Goal: Task Accomplishment & Management: Manage account settings

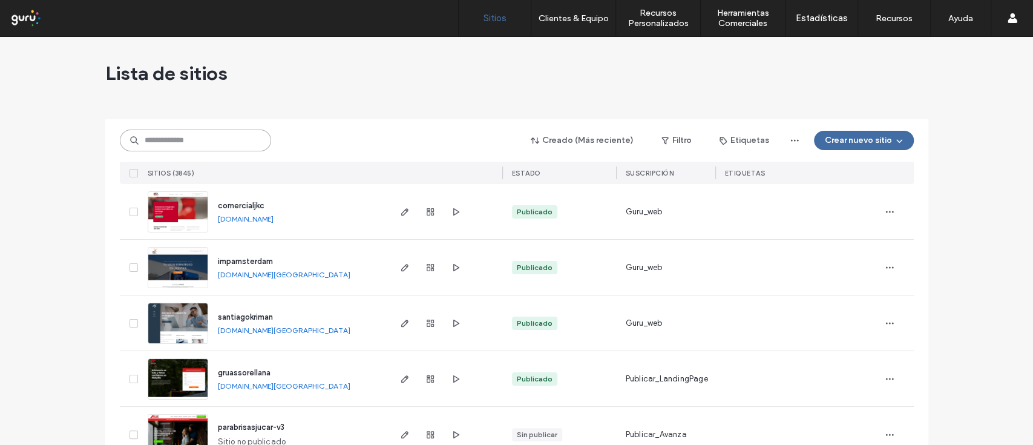
click at [184, 144] on input at bounding box center [195, 140] width 151 height 22
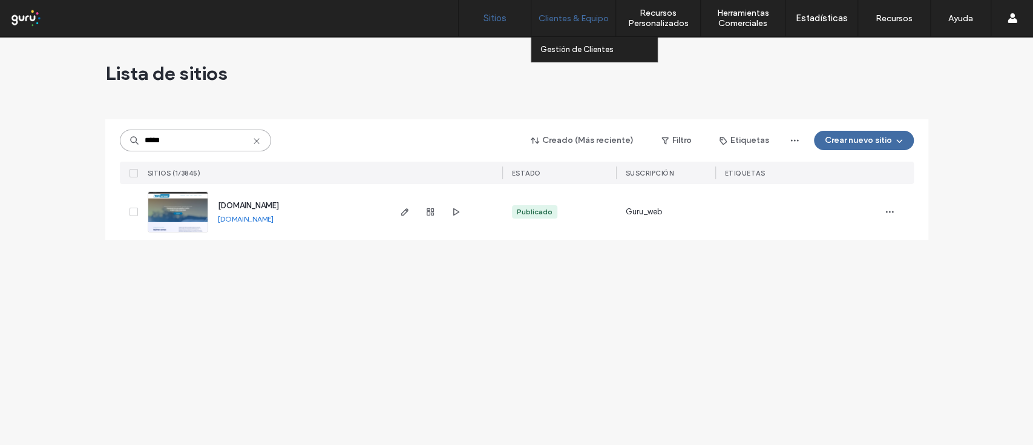
type input "*****"
click at [595, 15] on label "Clientes & Equipo" at bounding box center [574, 18] width 70 height 10
click at [585, 56] on link "Gestión de Clientes" at bounding box center [598, 49] width 117 height 25
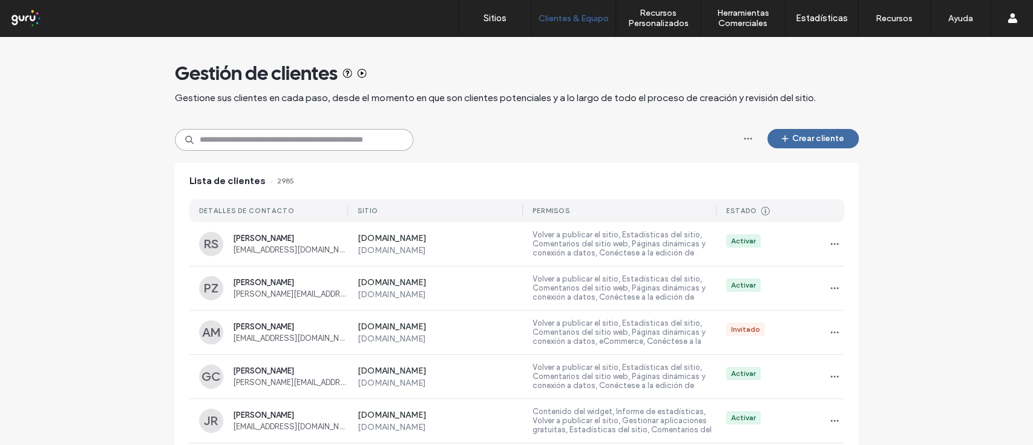
click at [270, 142] on input at bounding box center [294, 140] width 238 height 22
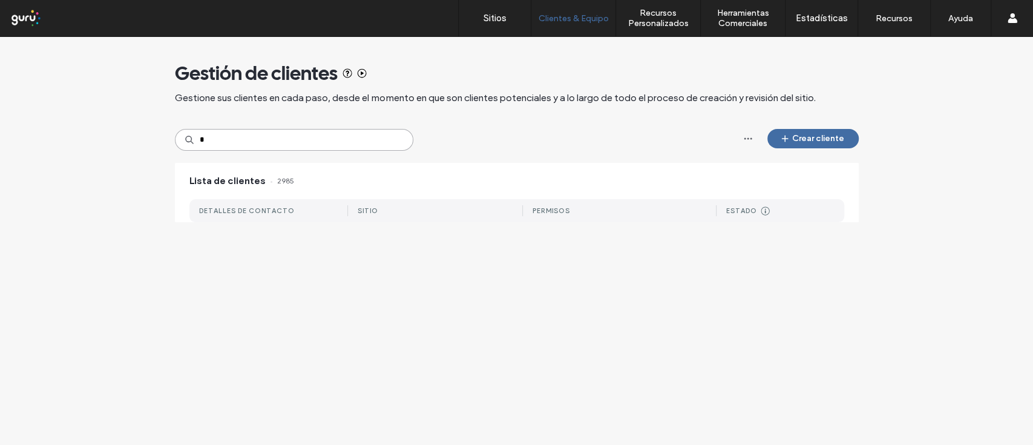
type input "*"
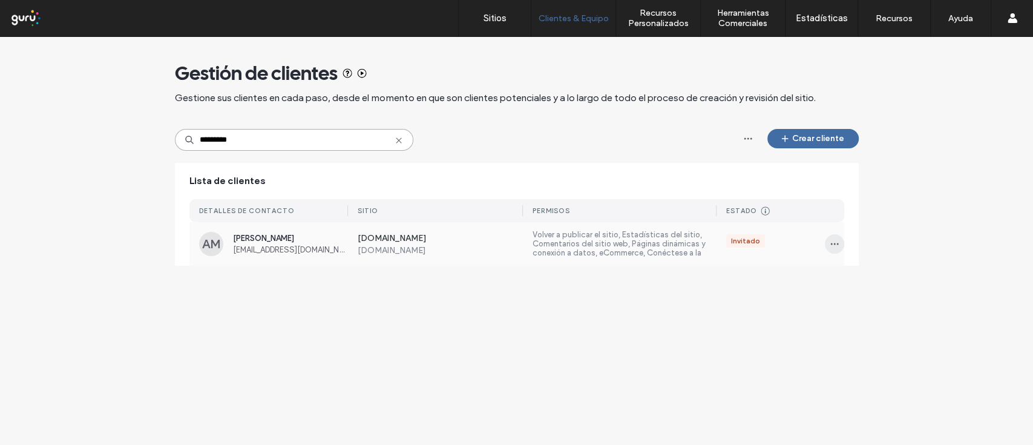
type input "*********"
click at [837, 239] on icon "button" at bounding box center [835, 244] width 10 height 10
click at [274, 241] on span "Andres Martinez" at bounding box center [290, 238] width 115 height 9
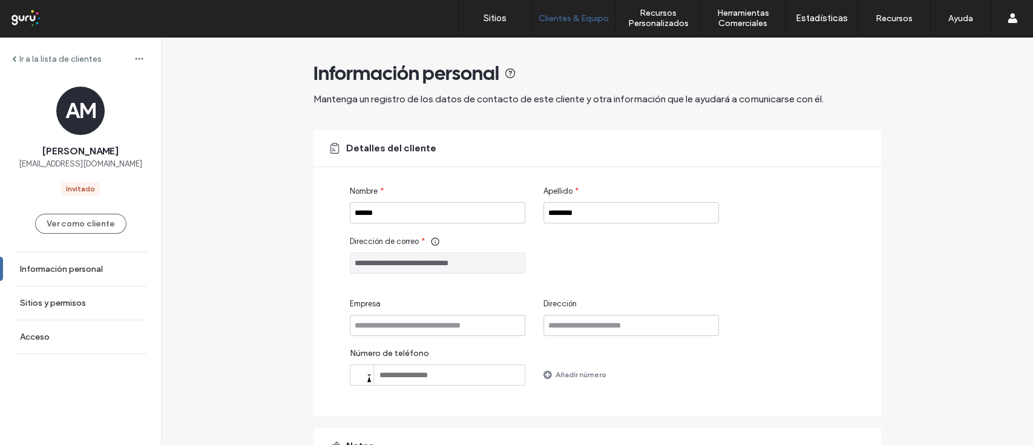
click at [528, 262] on div "**********" at bounding box center [615, 254] width 531 height 38
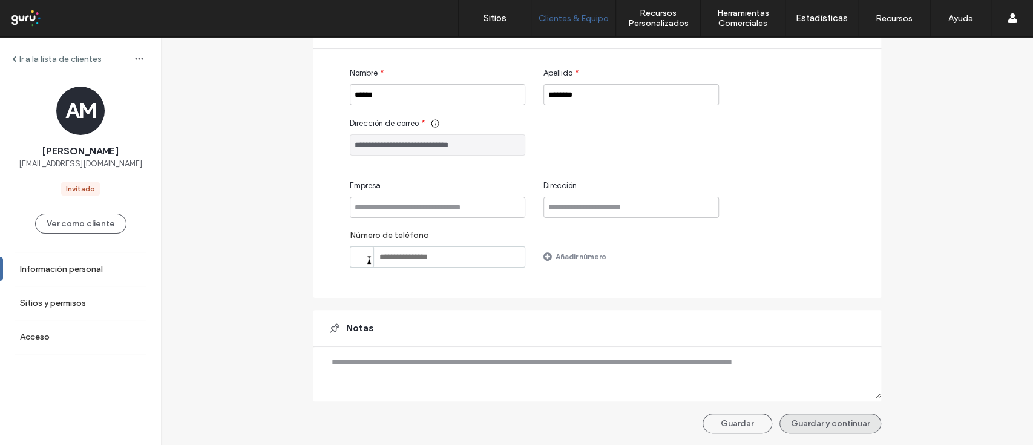
click at [839, 425] on button "Guardar y continuar" at bounding box center [830, 423] width 102 height 20
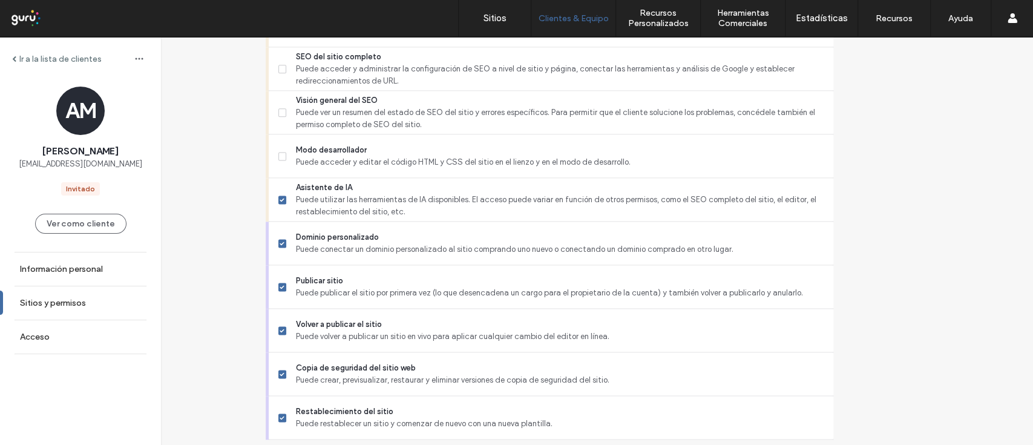
scroll to position [1087, 0]
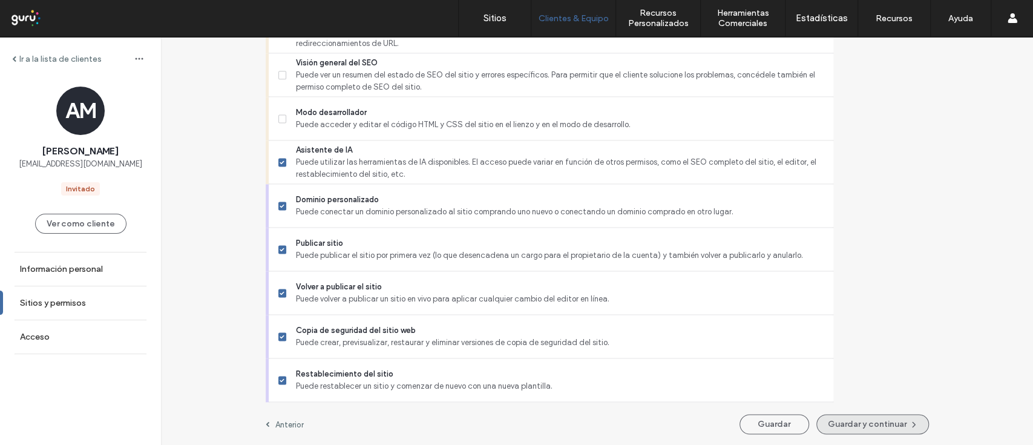
click at [816, 431] on button "Guardar y continuar" at bounding box center [872, 424] width 113 height 20
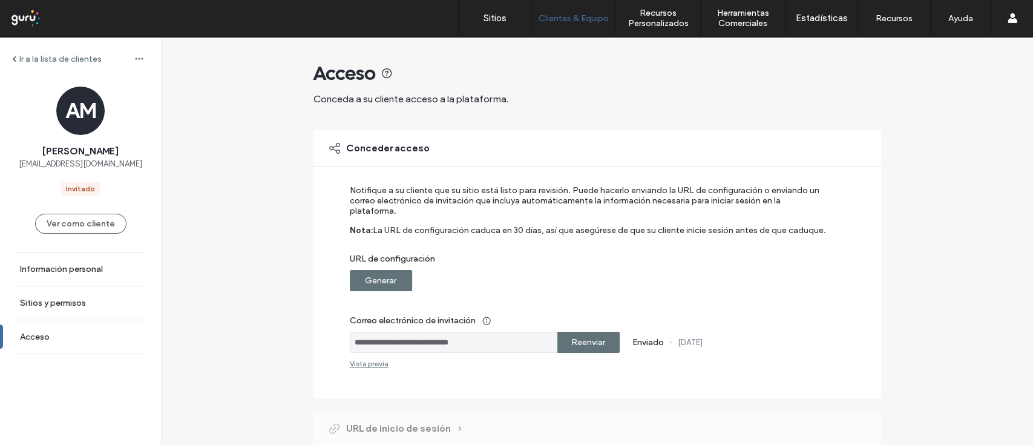
click at [370, 254] on label "URL de configuración" at bounding box center [589, 262] width 479 height 16
click at [381, 269] on label "Generar" at bounding box center [380, 280] width 31 height 22
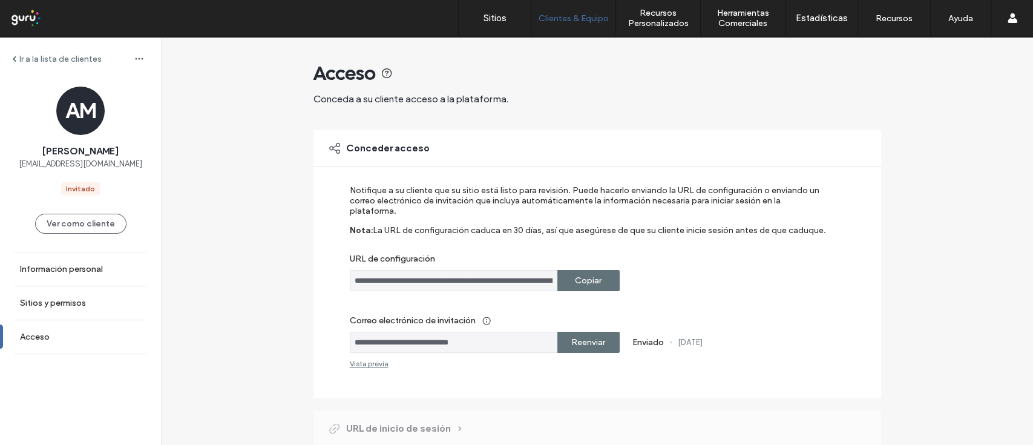
click at [587, 269] on label "Copiar" at bounding box center [588, 280] width 27 height 22
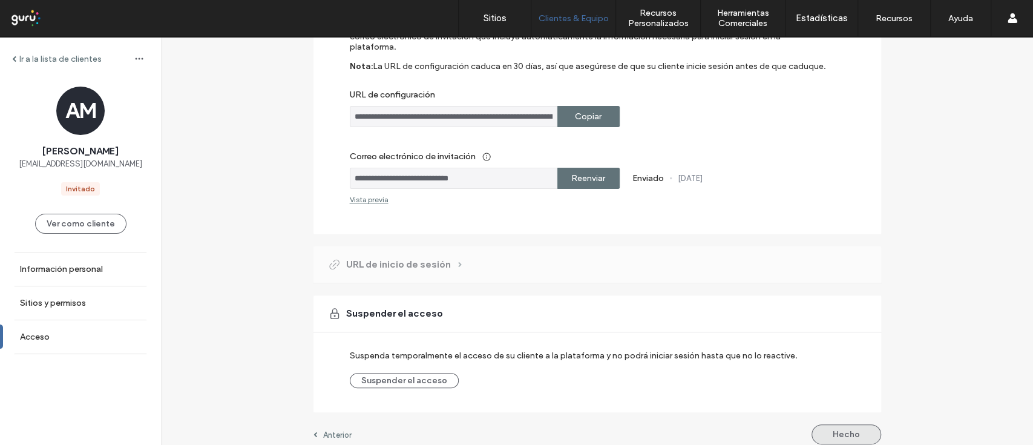
click at [835, 428] on button "Hecho" at bounding box center [846, 434] width 70 height 20
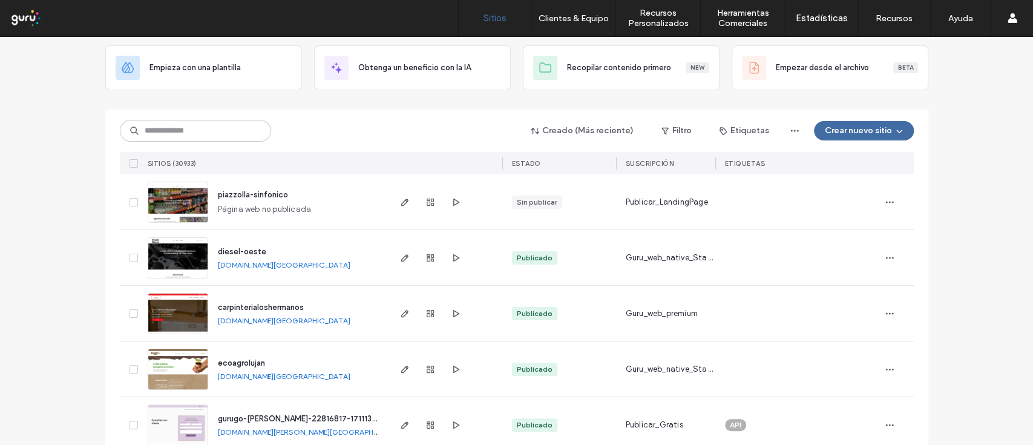
scroll to position [97, 0]
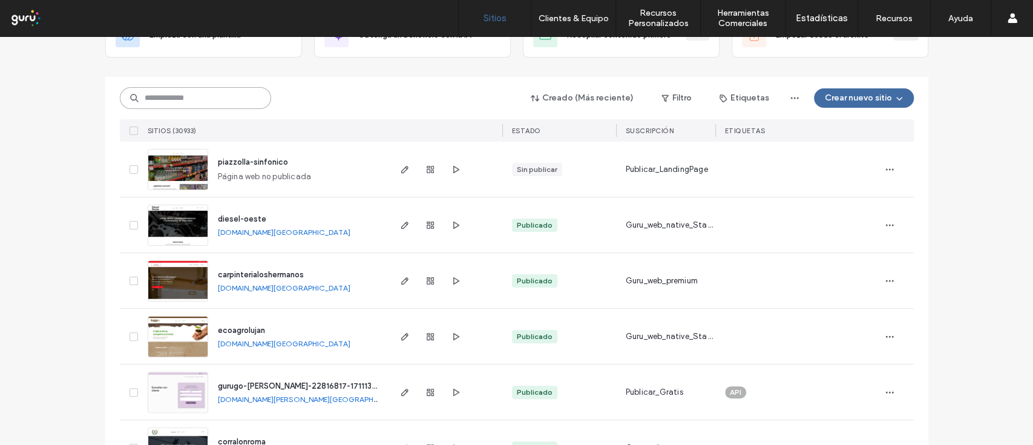
click at [188, 97] on input at bounding box center [195, 98] width 151 height 22
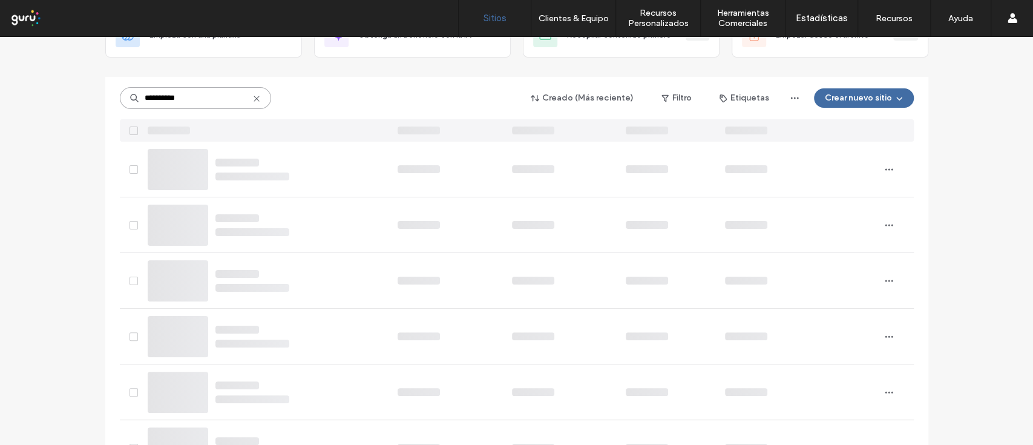
scroll to position [0, 0]
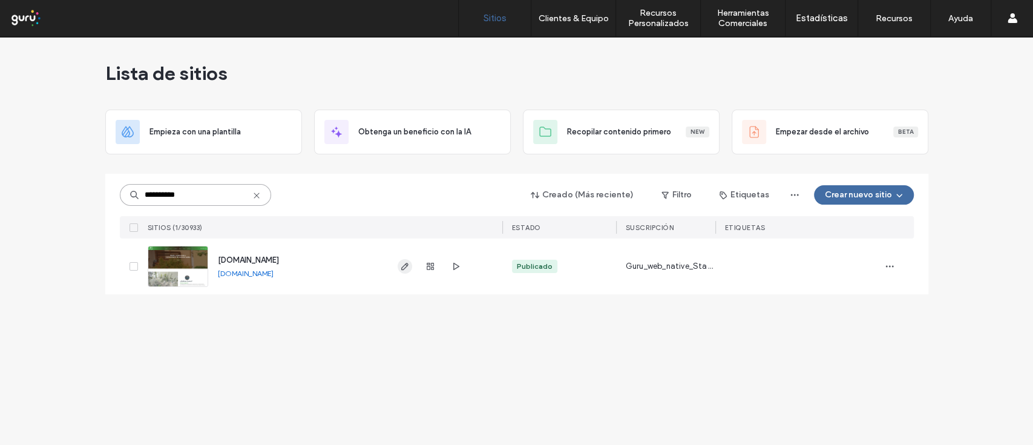
type input "**********"
click at [404, 266] on icon "button" at bounding box center [405, 266] width 10 height 10
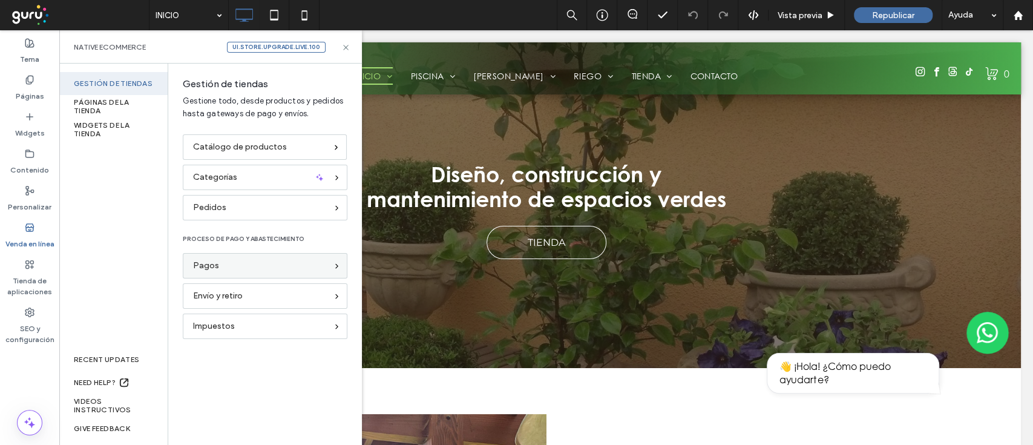
click at [205, 268] on span "Pagos" at bounding box center [206, 265] width 26 height 13
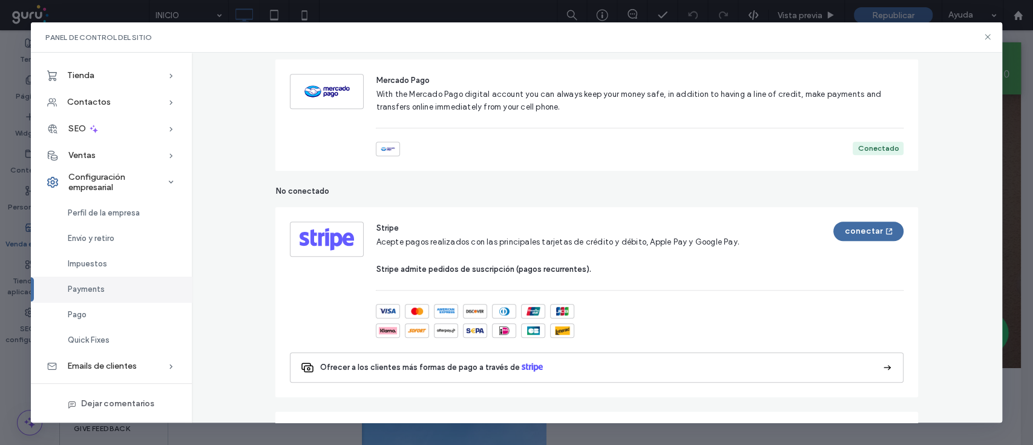
scroll to position [321, 0]
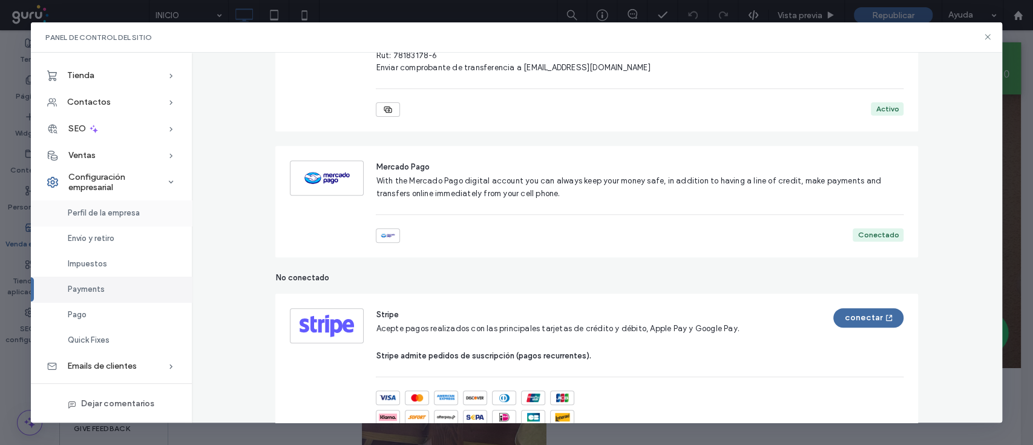
click at [120, 206] on div "Perfil de la empresa" at bounding box center [111, 212] width 161 height 25
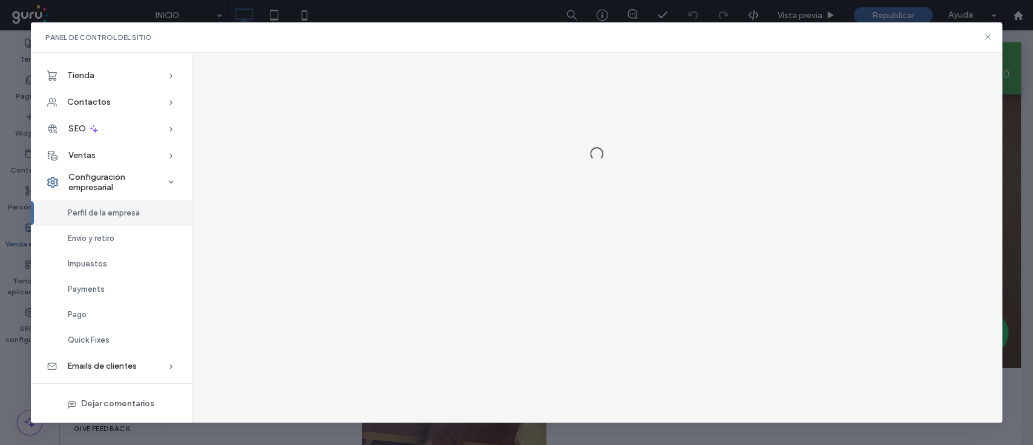
scroll to position [0, 0]
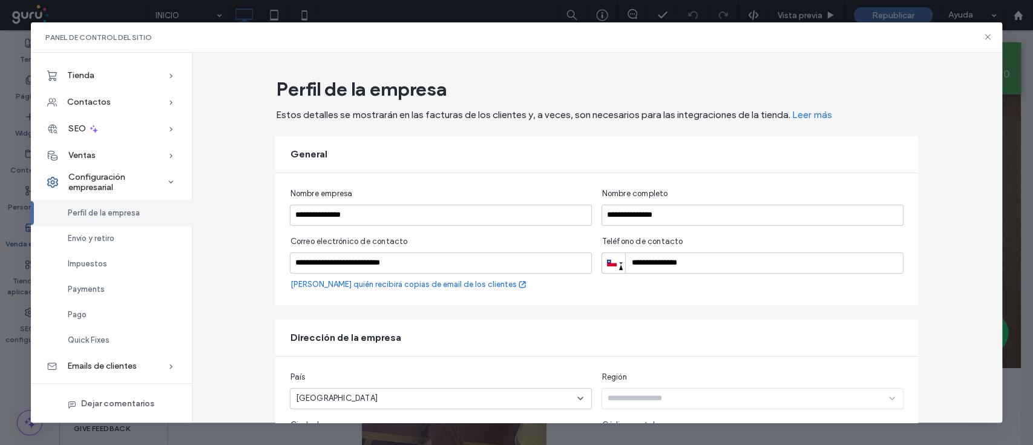
click at [372, 286] on link "[PERSON_NAME] quién recibirá copias de email de los clientes" at bounding box center [408, 284] width 237 height 12
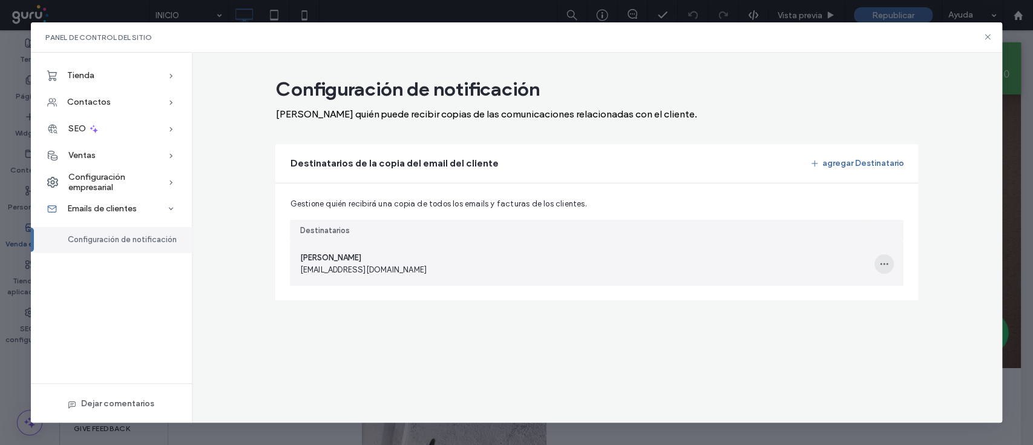
click at [886, 258] on span "button" at bounding box center [883, 263] width 19 height 19
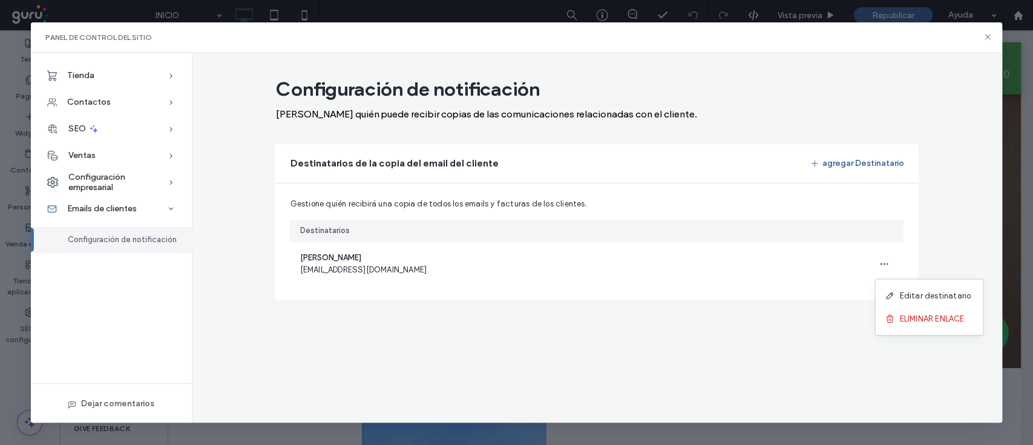
click at [880, 161] on button "agregar Destinatario" at bounding box center [857, 163] width 94 height 19
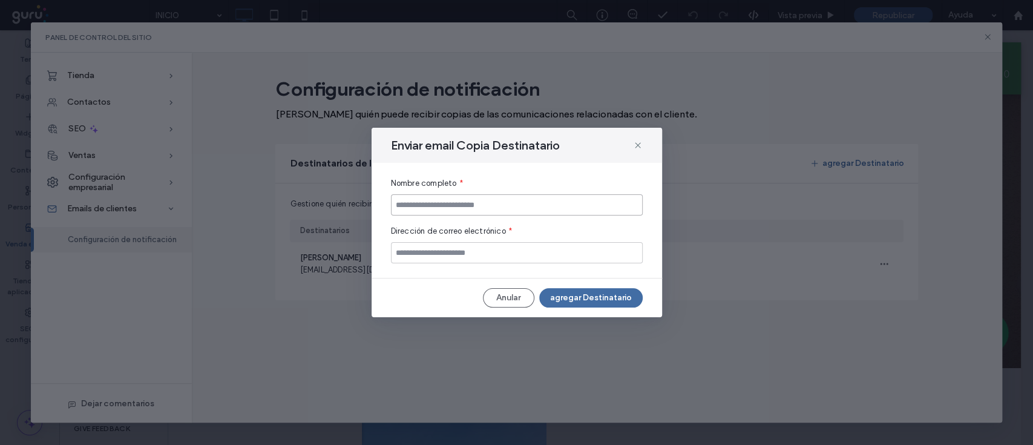
click at [441, 211] on input at bounding box center [517, 204] width 252 height 21
type input "******"
paste input "**********"
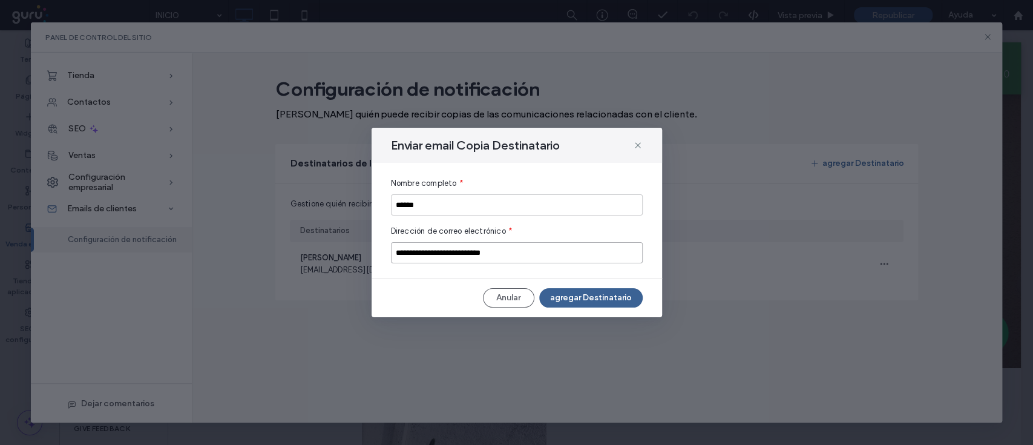
type input "**********"
click at [592, 297] on button "agregar Destinatario" at bounding box center [590, 297] width 103 height 19
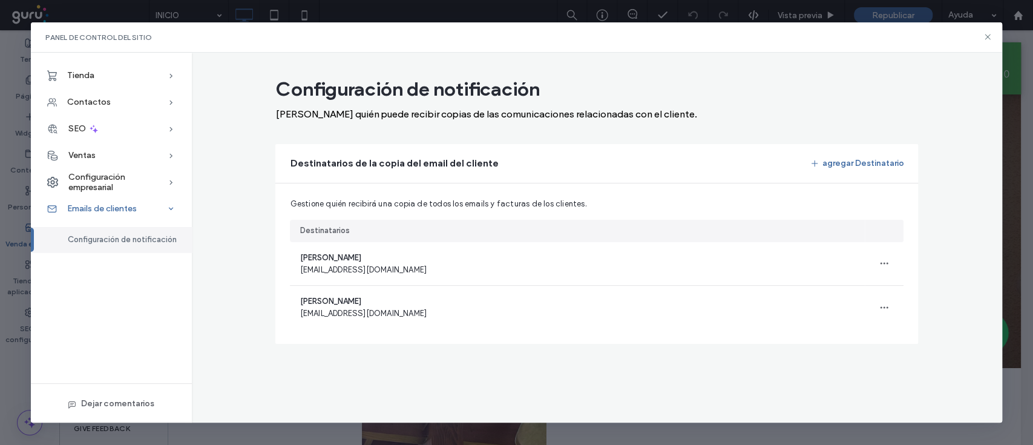
click at [116, 206] on span "Emails de clientes" at bounding box center [102, 208] width 70 height 10
click at [97, 187] on span "Configuración empresarial" at bounding box center [117, 182] width 99 height 21
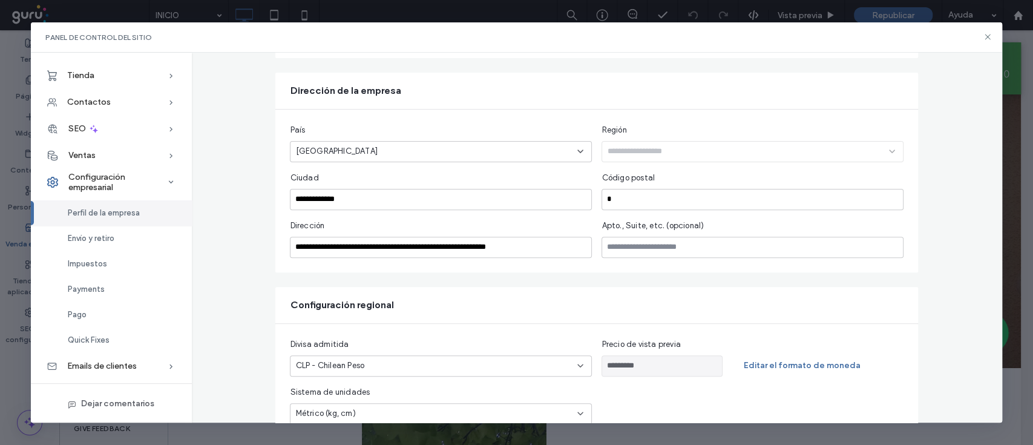
scroll to position [281, 0]
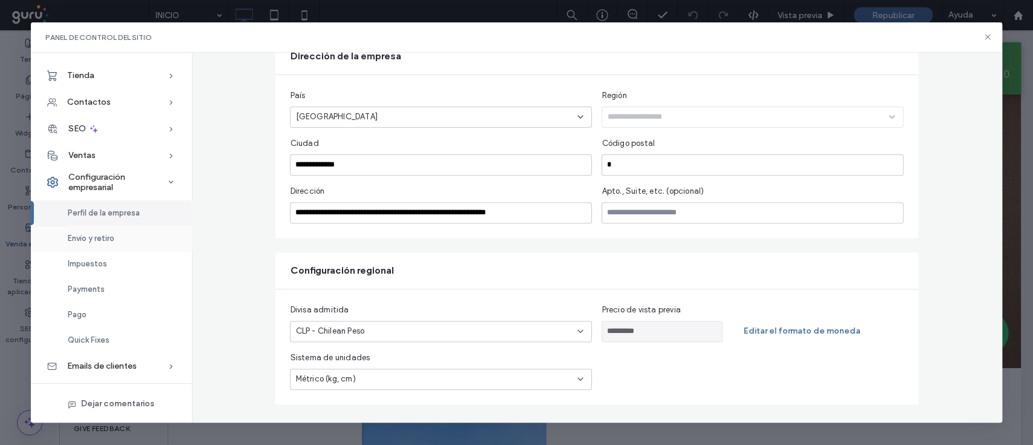
click at [113, 241] on span "Envío y retiro" at bounding box center [91, 238] width 47 height 9
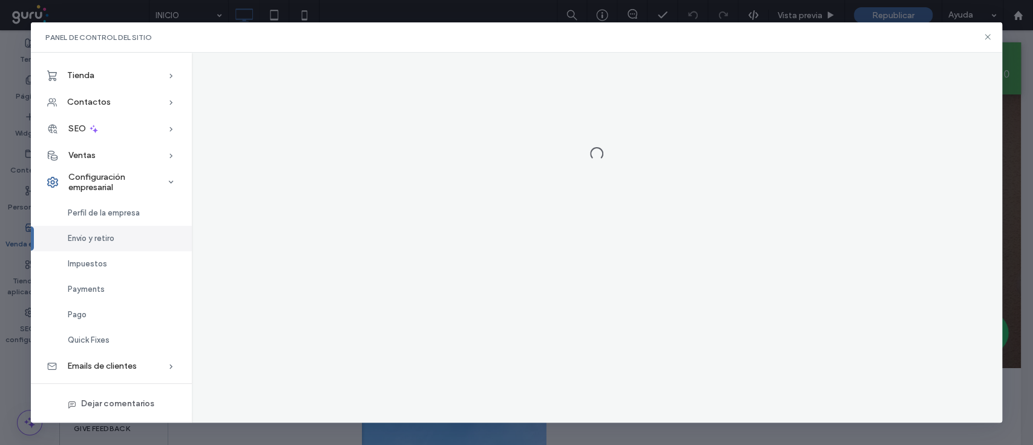
scroll to position [0, 0]
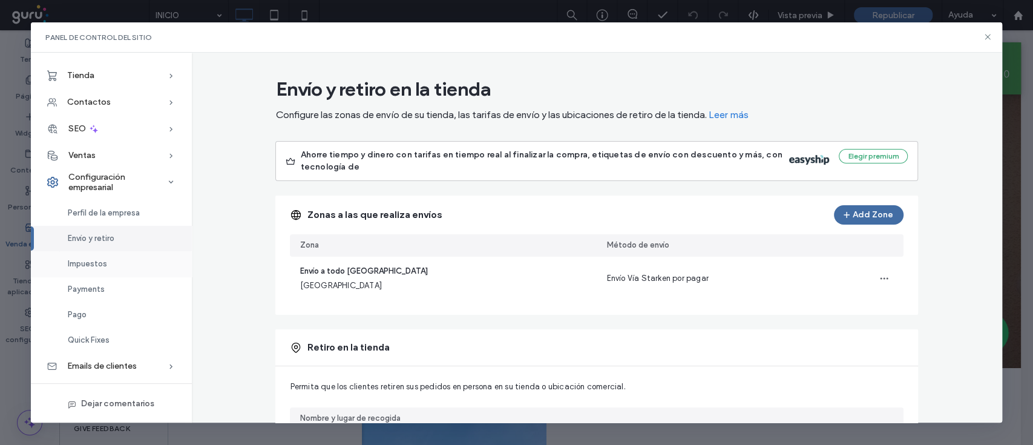
click at [132, 268] on div "Impuestos" at bounding box center [111, 263] width 161 height 25
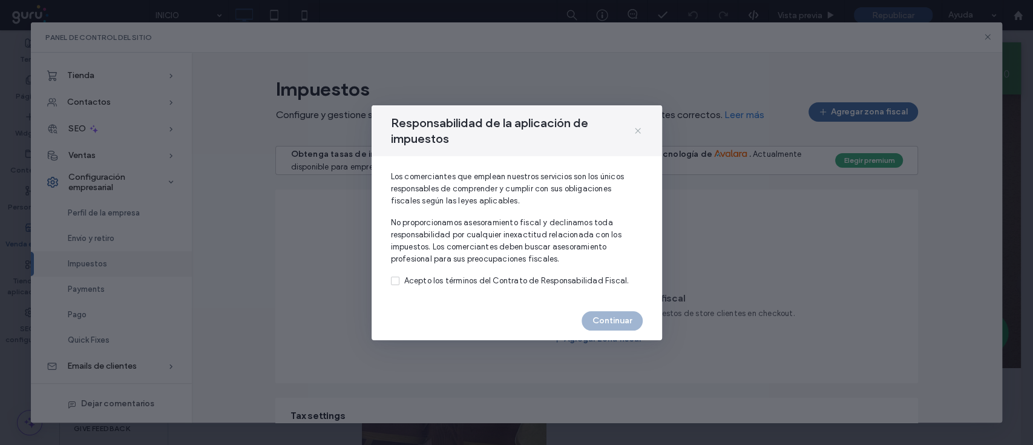
click at [634, 128] on icon at bounding box center [638, 131] width 10 height 10
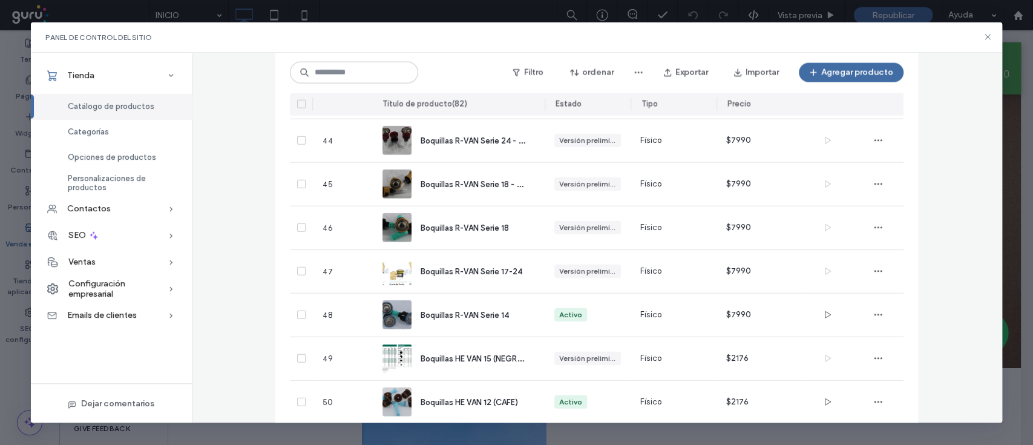
scroll to position [2705, 0]
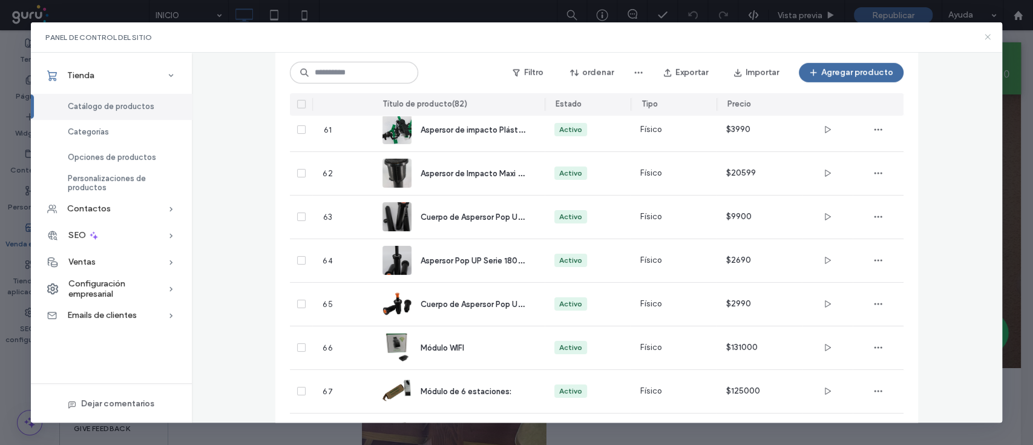
click at [985, 38] on icon at bounding box center [988, 37] width 10 height 10
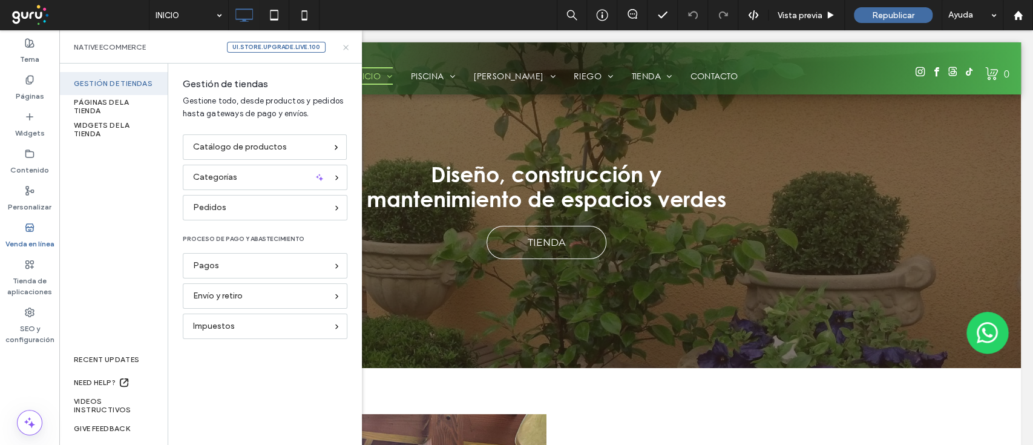
click at [344, 48] on icon at bounding box center [345, 47] width 9 height 9
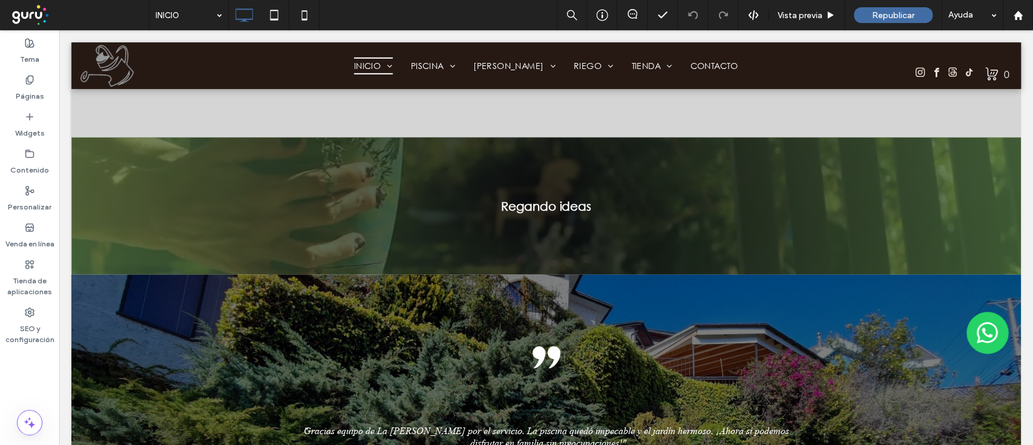
scroll to position [1975, 0]
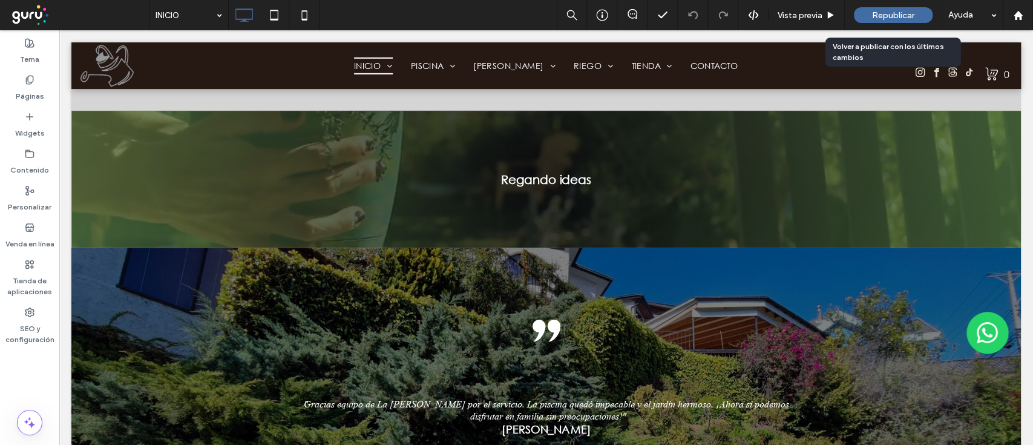
click at [891, 12] on span "Republicar" at bounding box center [893, 15] width 42 height 10
